Goal: Information Seeking & Learning: Learn about a topic

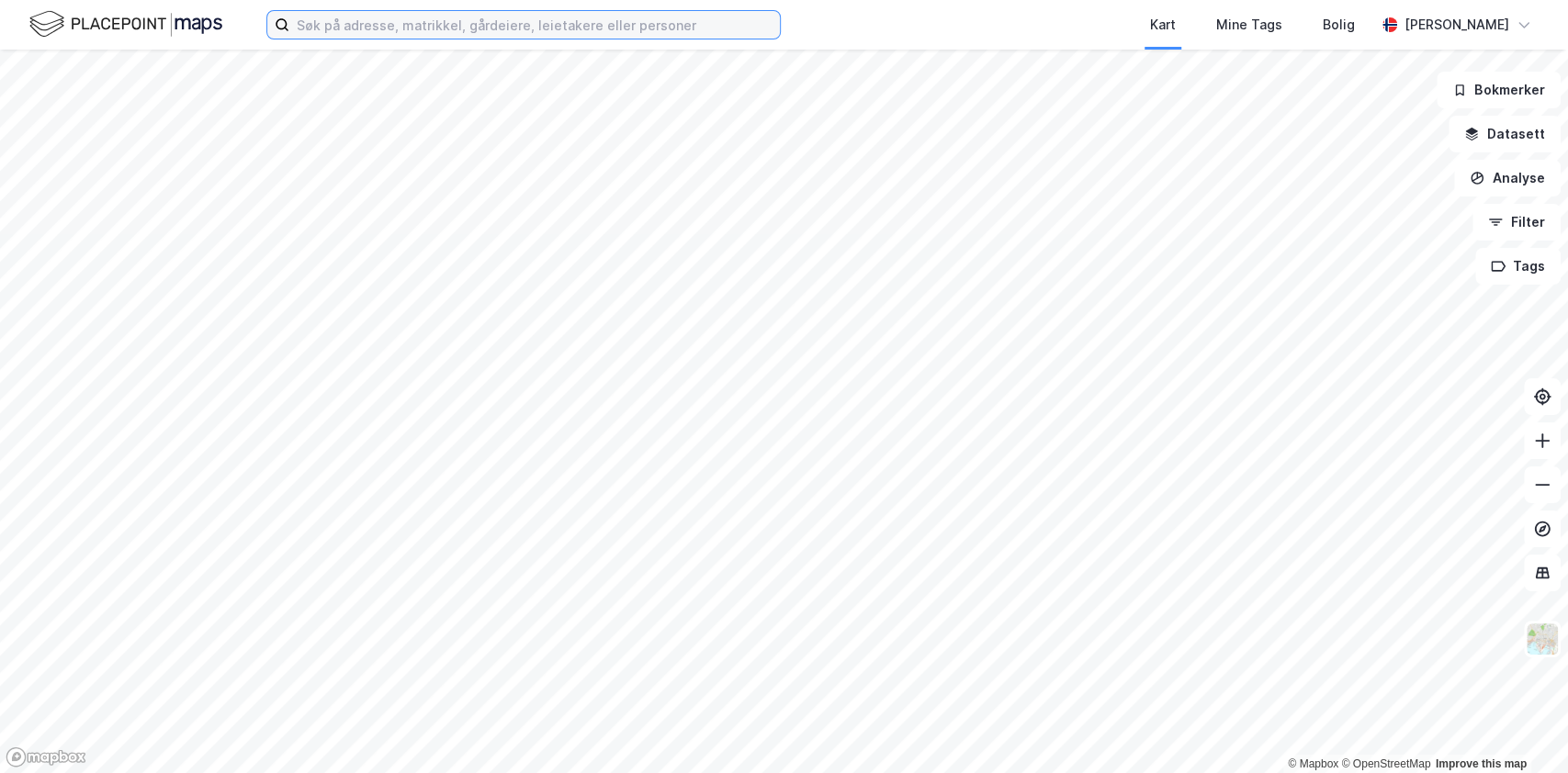
click at [511, 33] on input at bounding box center [534, 24] width 490 height 27
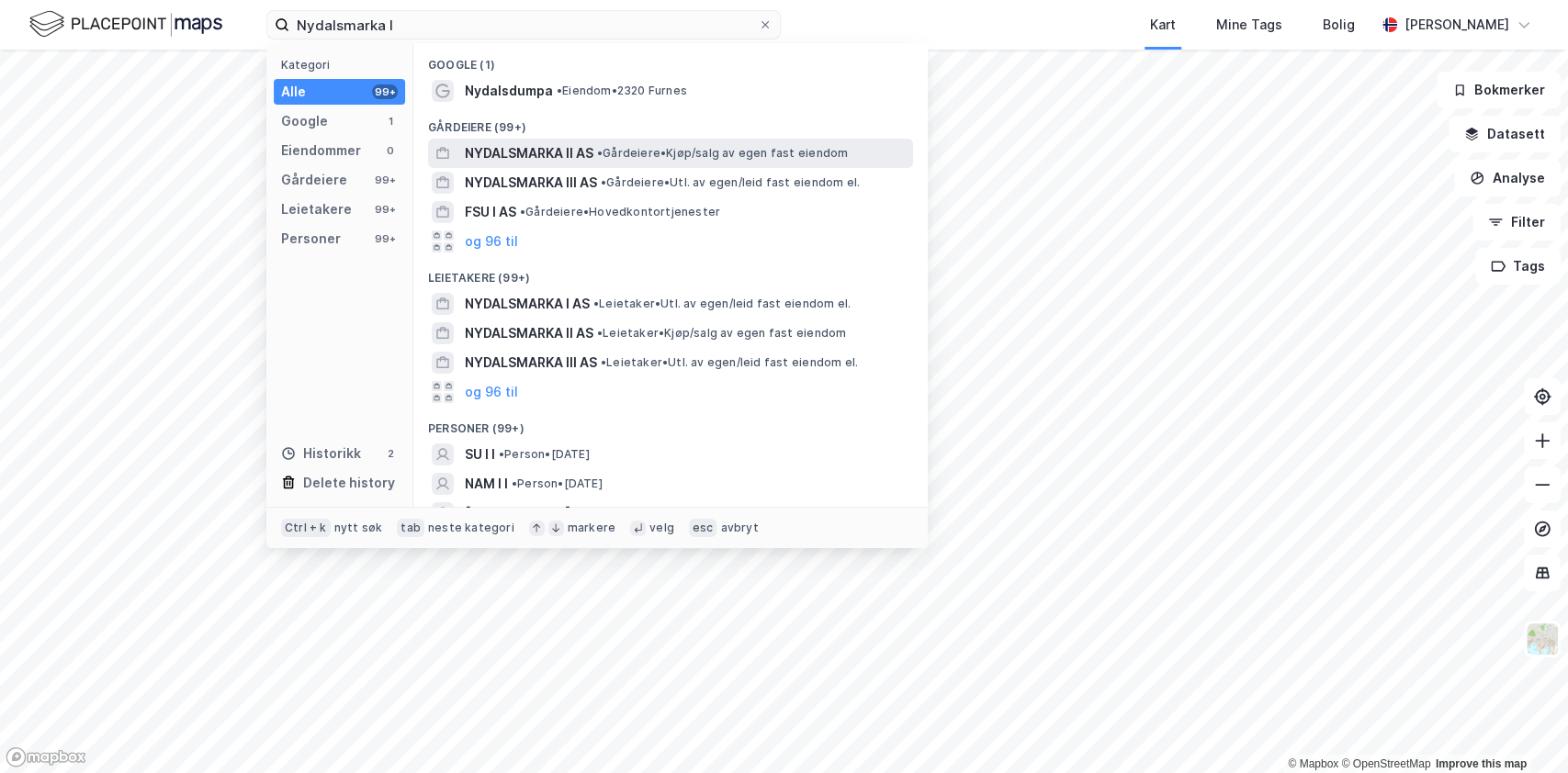
click at [569, 149] on span "NYDALSMARKA II AS" at bounding box center [529, 153] width 128 height 22
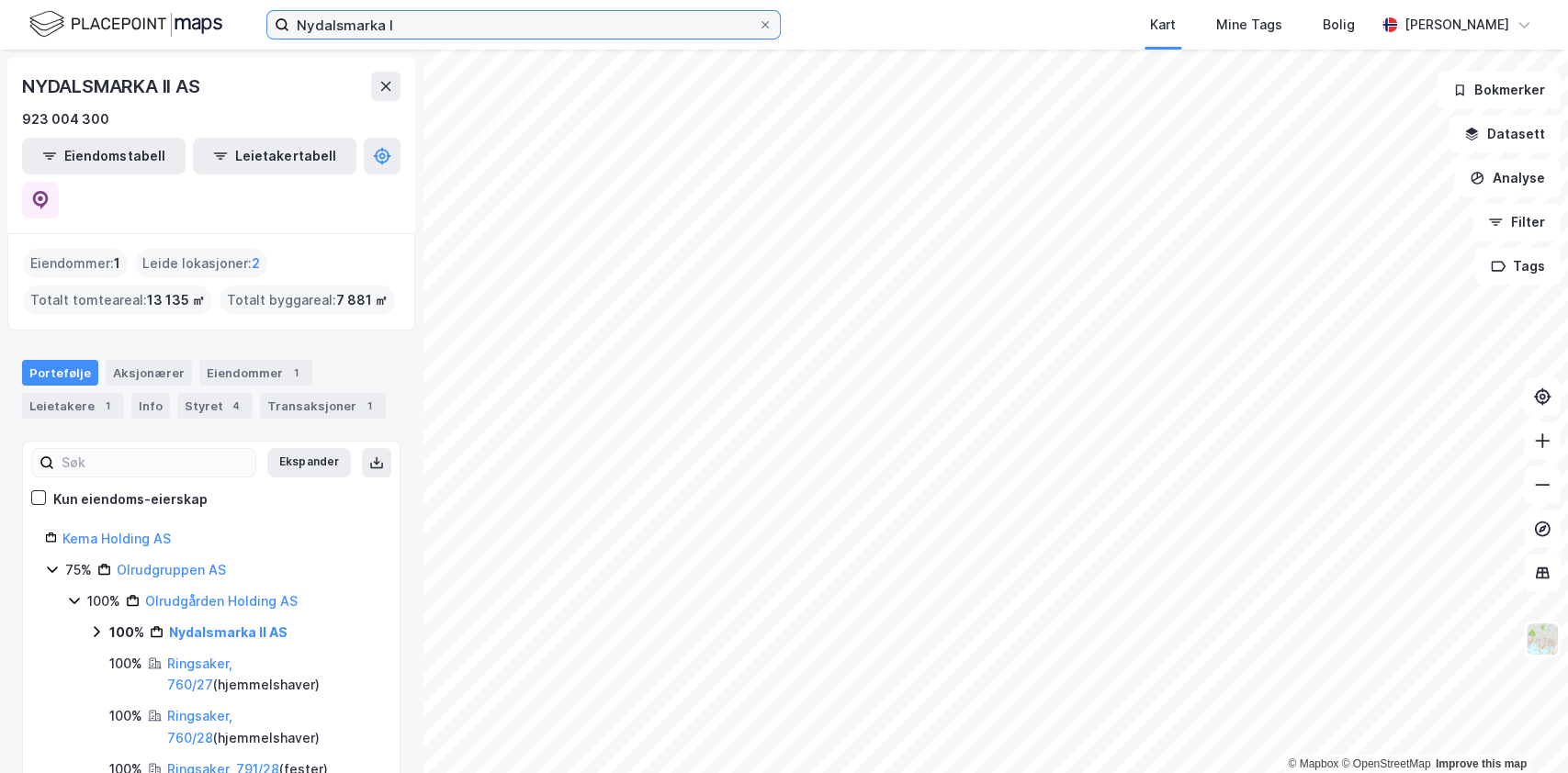
click at [527, 33] on input "Nydalsmarka I" at bounding box center [523, 24] width 469 height 27
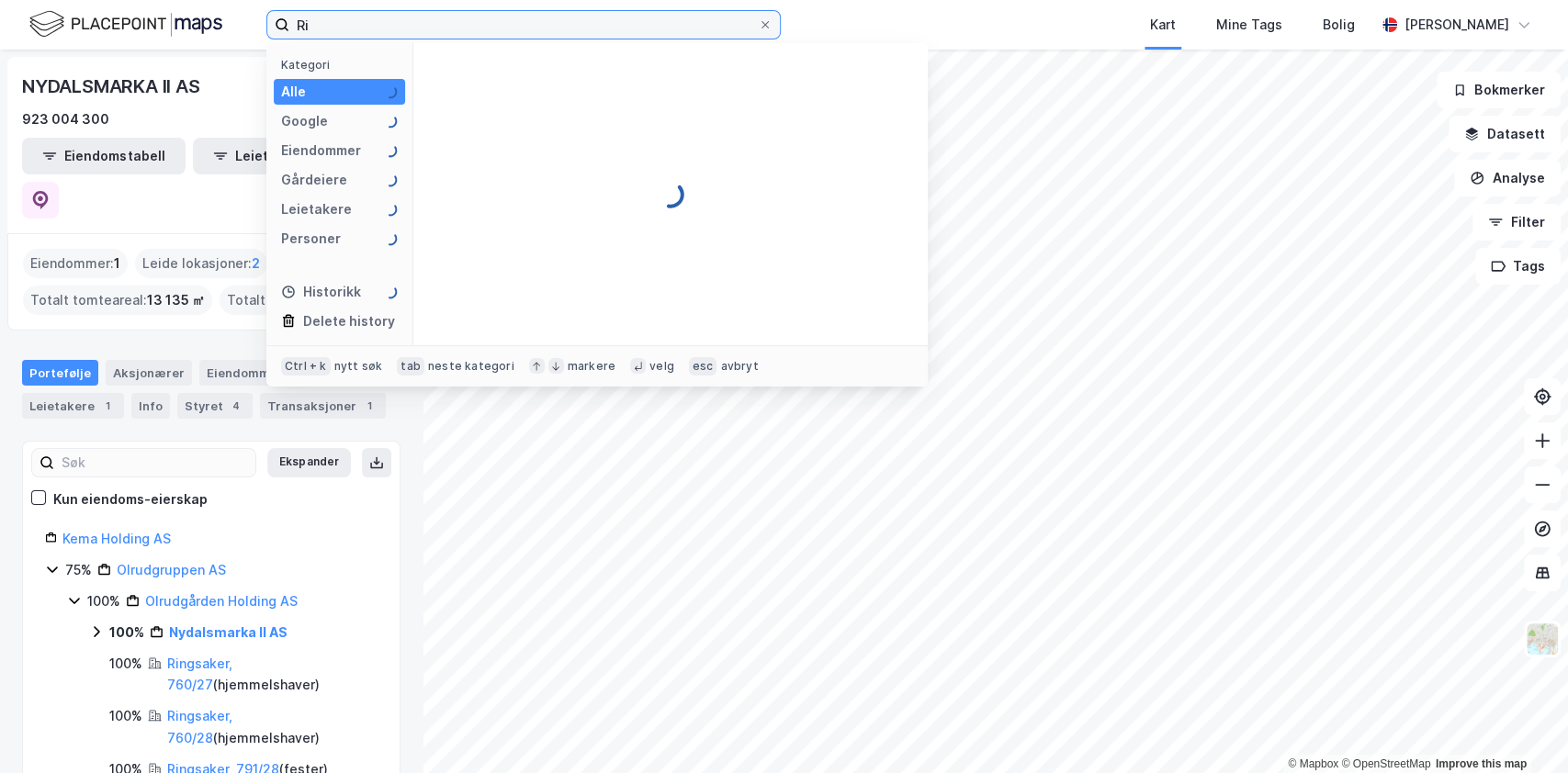
type input "R"
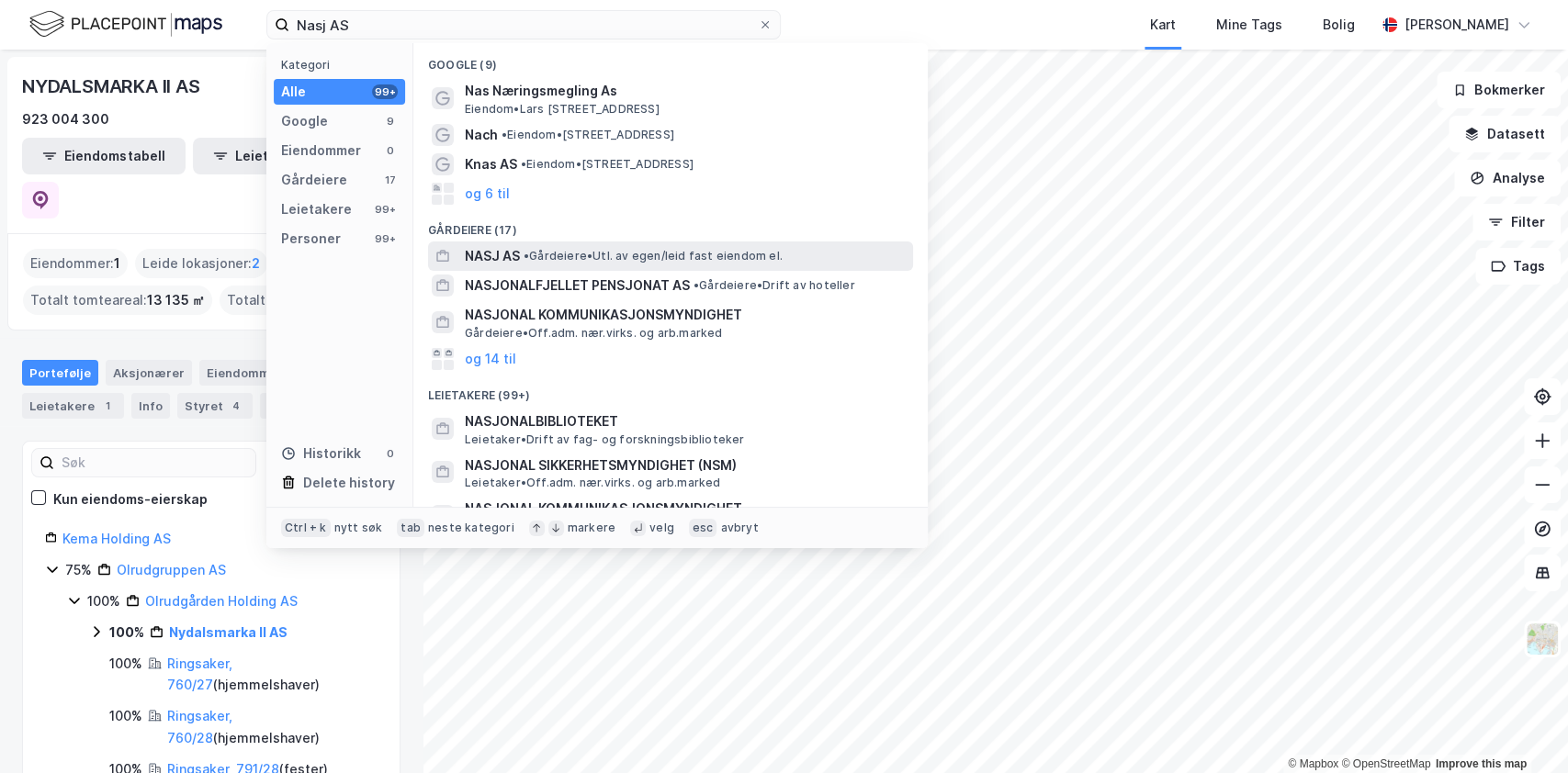
click at [564, 258] on span "• Gårdeiere • Utl. av egen/leid fast eiendom el." at bounding box center [653, 256] width 259 height 15
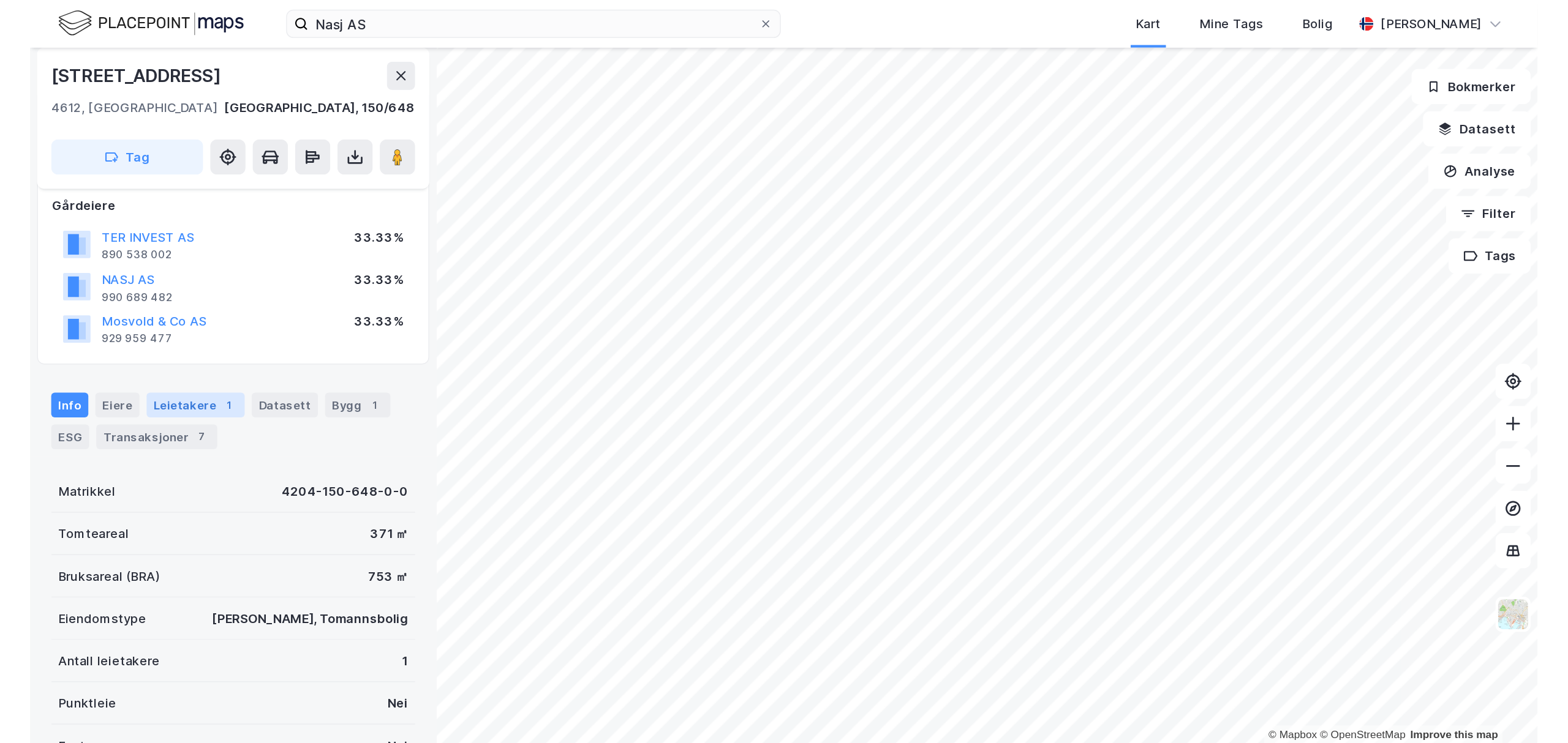
scroll to position [111, 0]
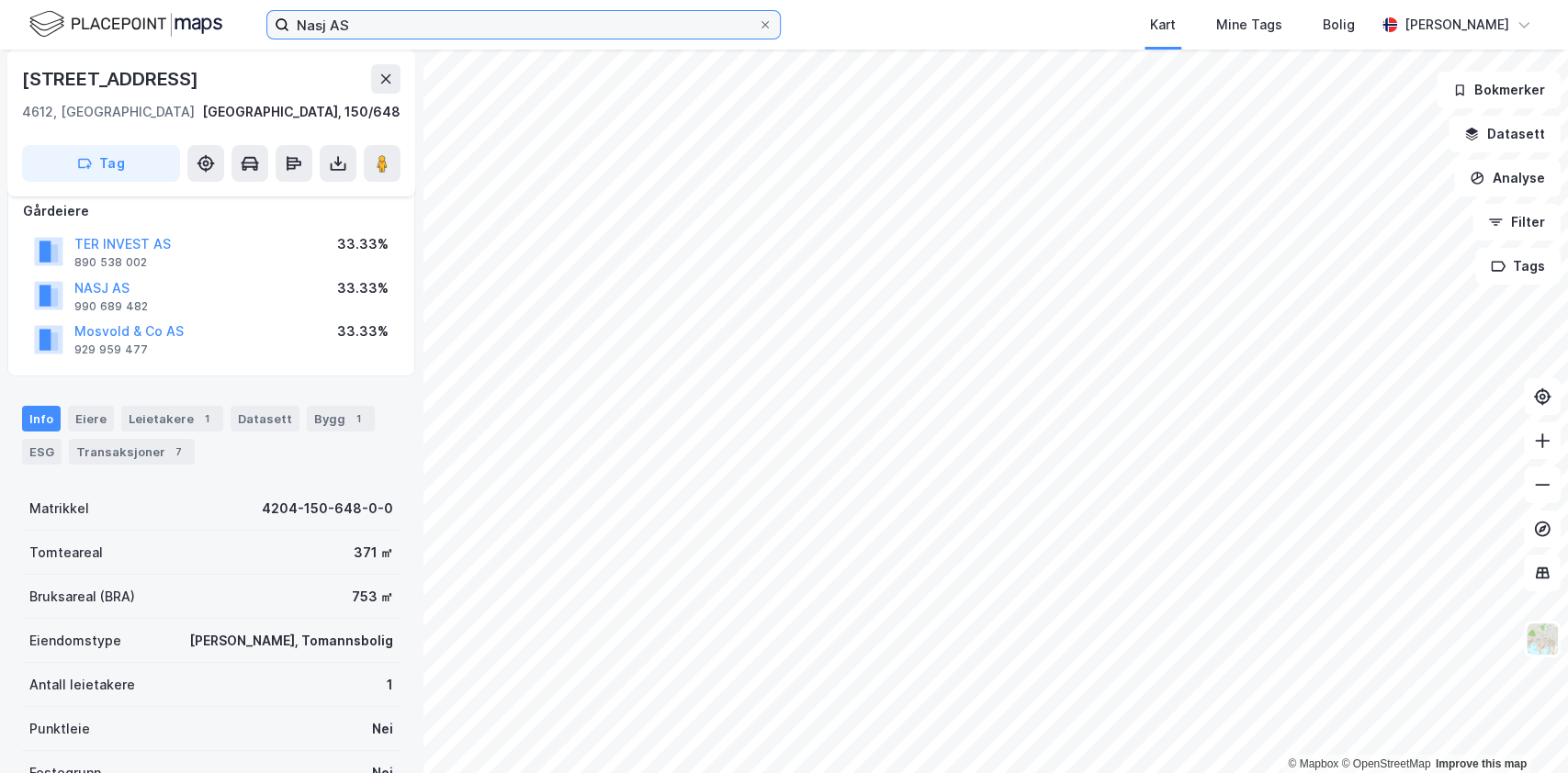
click at [379, 26] on input "Nasj AS" at bounding box center [523, 24] width 469 height 27
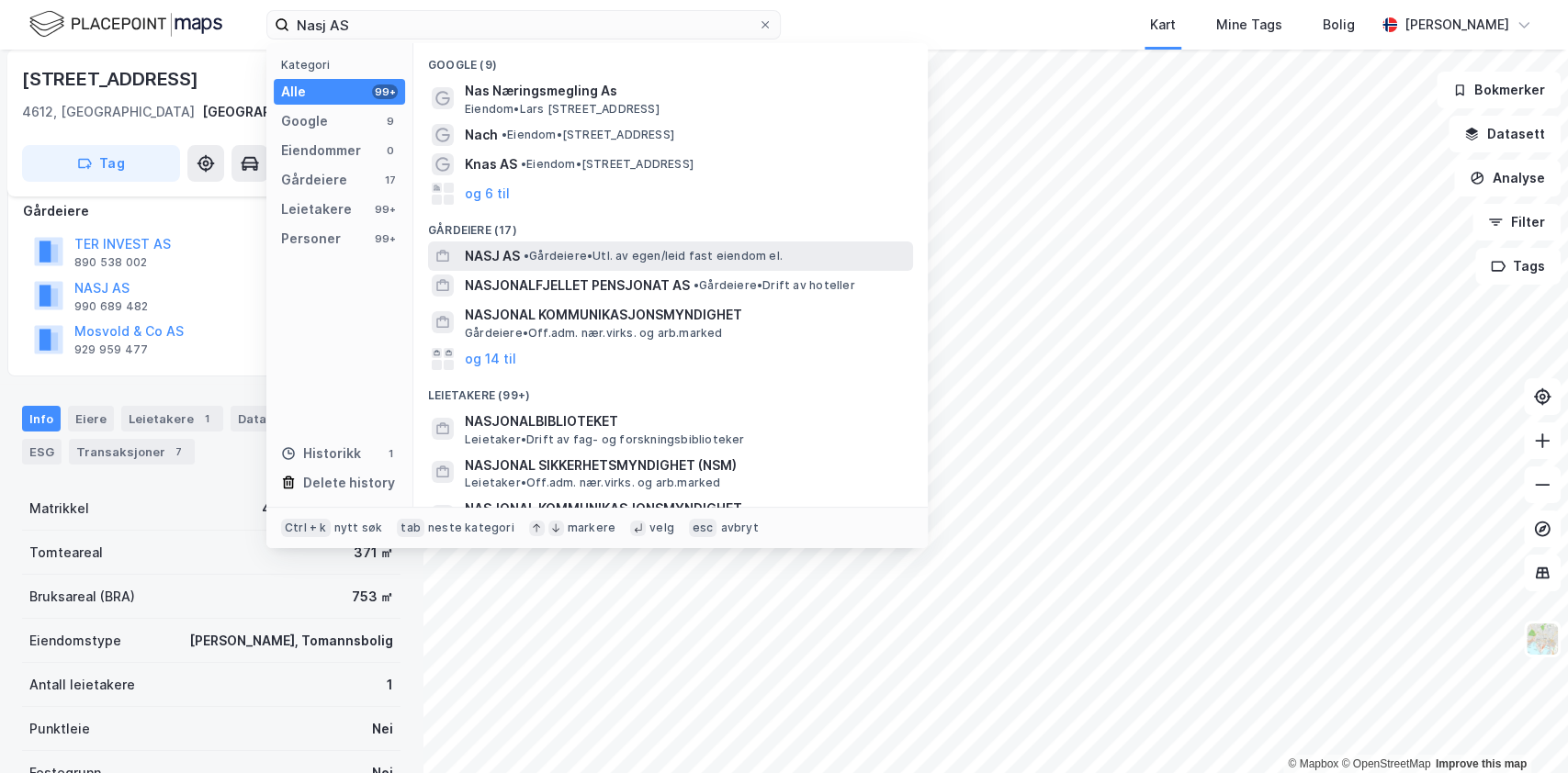
click at [506, 253] on span "NASJ AS" at bounding box center [492, 256] width 55 height 22
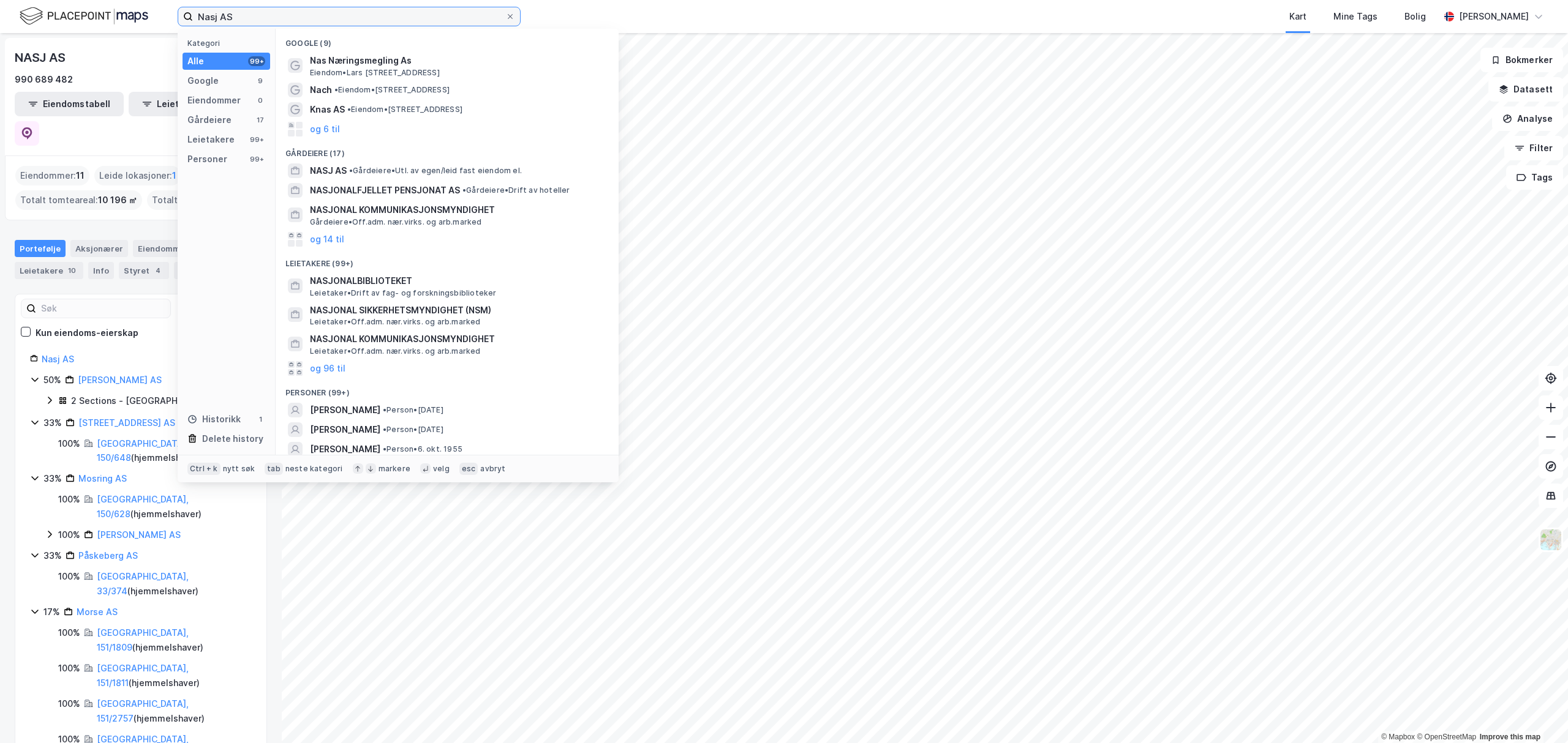
click at [302, 23] on input "Nasj AS" at bounding box center [349, 16] width 313 height 18
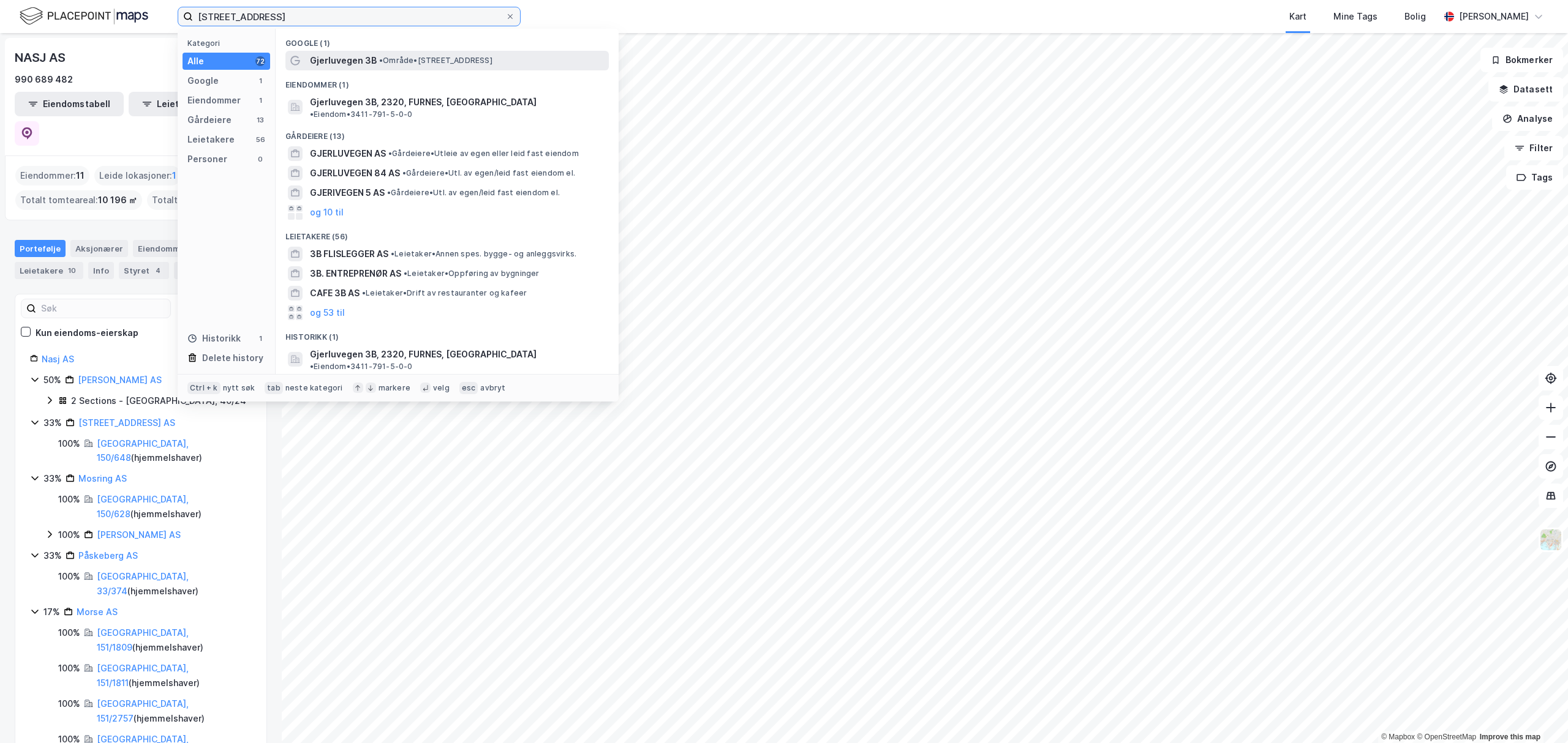
type input "[STREET_ADDRESS]"
click at [337, 67] on span "Gjerluvegen 3B" at bounding box center [343, 60] width 67 height 15
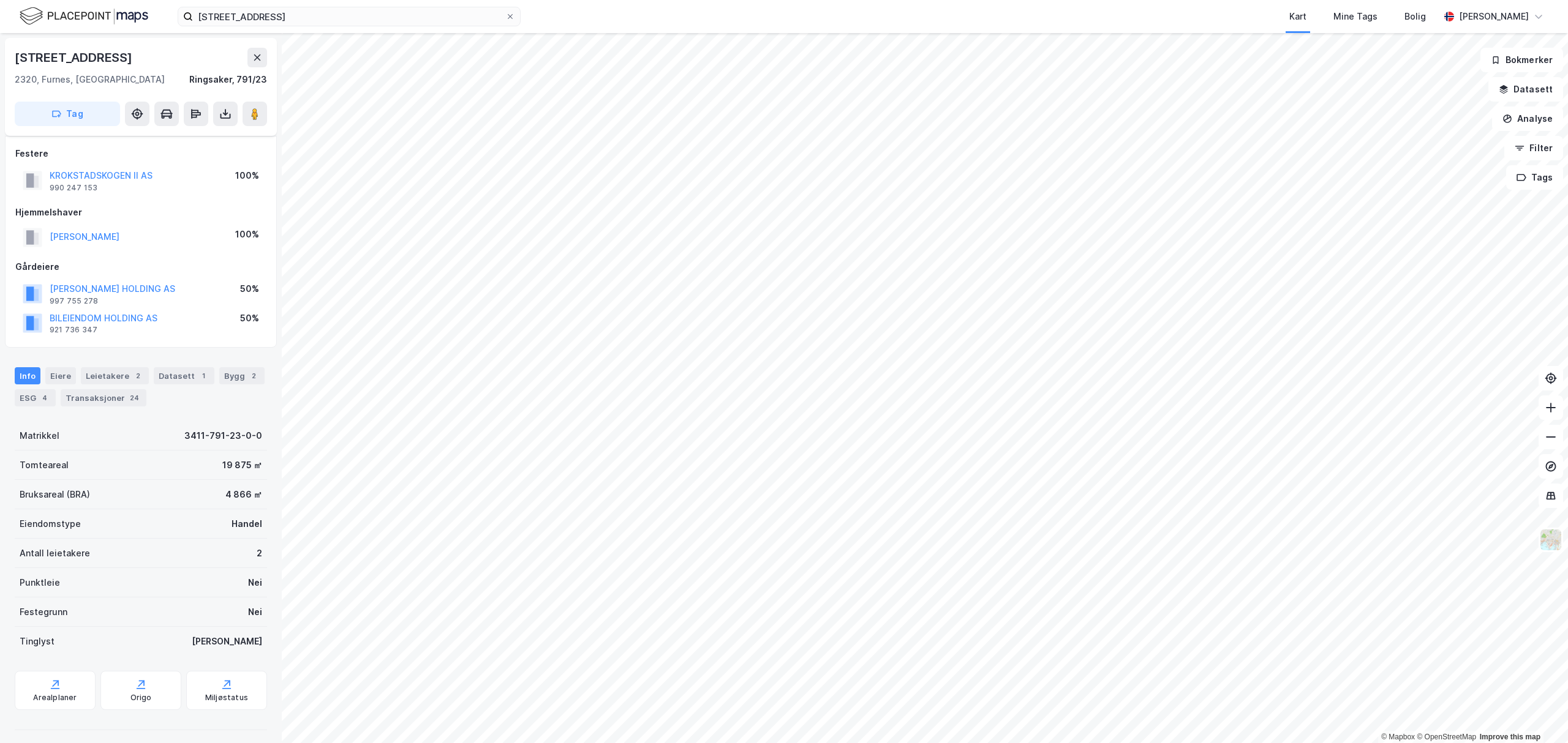
scroll to position [6, 0]
